Goal: Navigation & Orientation: Find specific page/section

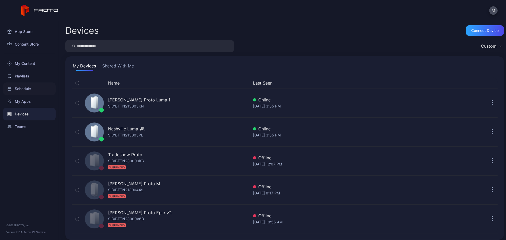
click at [21, 93] on div "Schedule" at bounding box center [29, 89] width 52 height 13
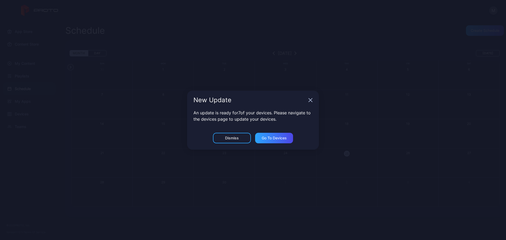
click at [16, 100] on div "New Update An update is ready for 7 of your devices. Please navigate to the dev…" at bounding box center [253, 120] width 506 height 240
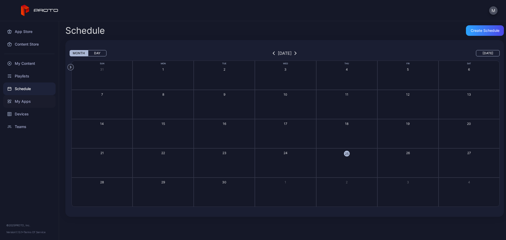
click at [23, 101] on div "My Apps" at bounding box center [29, 101] width 52 height 13
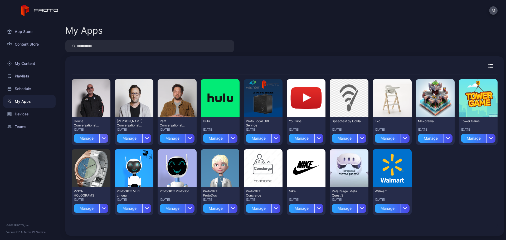
click at [103, 138] on icon "button" at bounding box center [104, 139] width 3 height 2
click at [103, 138] on body "M App Store Content Store My Content Playlists Schedule My Apps Devices Teams ©…" at bounding box center [253, 120] width 506 height 240
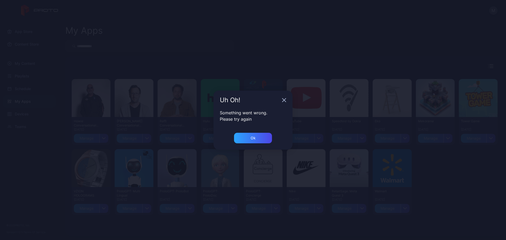
click at [283, 100] on icon "button" at bounding box center [284, 99] width 3 height 3
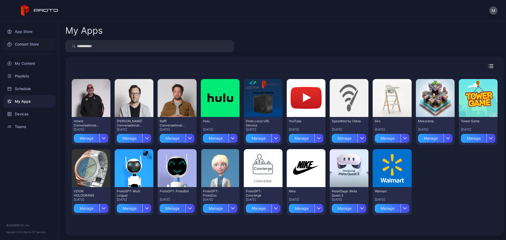
click at [31, 43] on div "Content Store" at bounding box center [29, 44] width 52 height 13
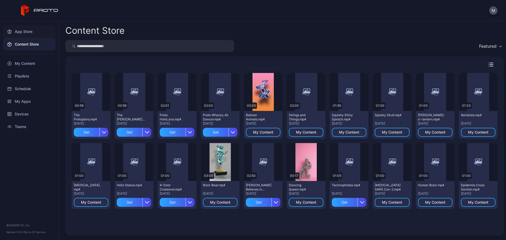
click at [31, 34] on div "App Store" at bounding box center [29, 31] width 52 height 13
